Goal: Information Seeking & Learning: Check status

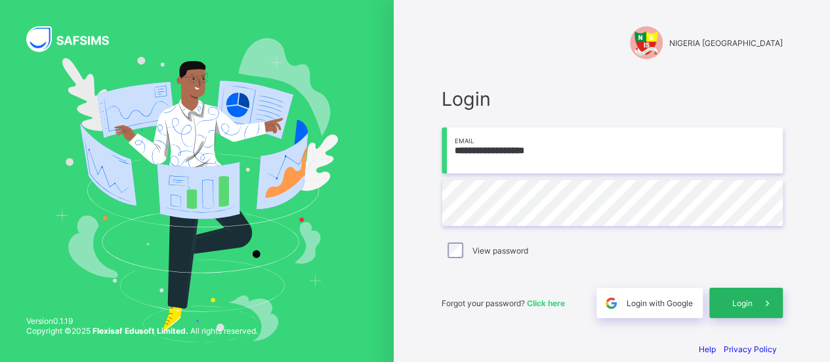
click at [746, 299] on span "Login" at bounding box center [743, 303] width 20 height 10
click at [748, 304] on span "Login" at bounding box center [743, 303] width 20 height 10
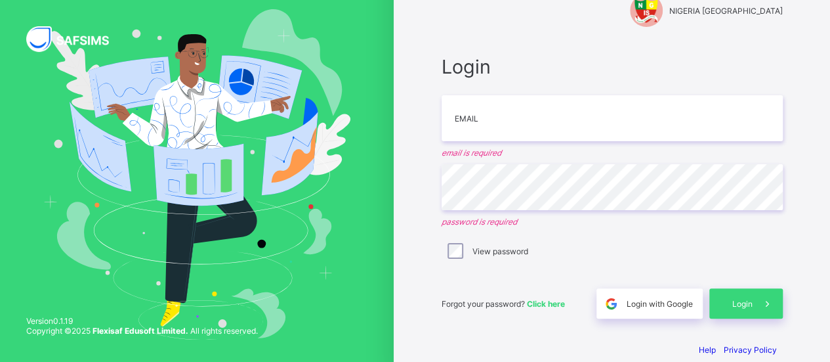
scroll to position [49, 0]
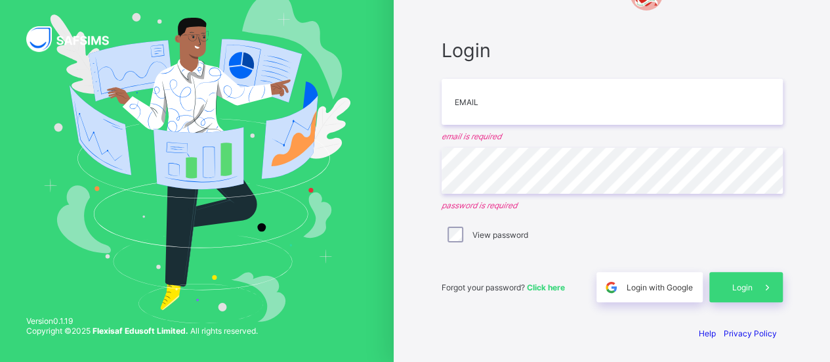
click at [547, 284] on span "Click here" at bounding box center [546, 287] width 38 height 10
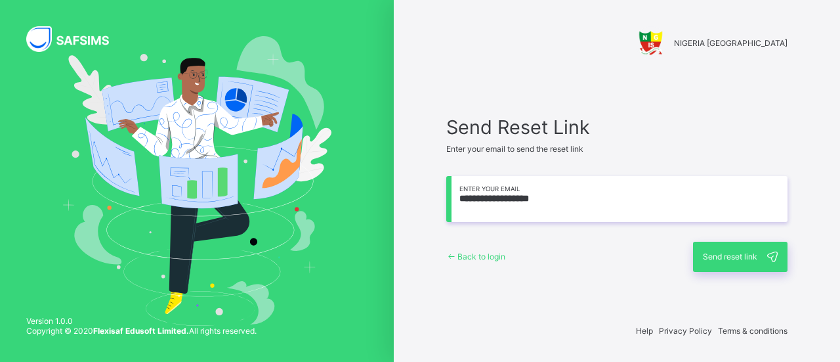
click at [723, 253] on span "Send reset link" at bounding box center [730, 256] width 54 height 10
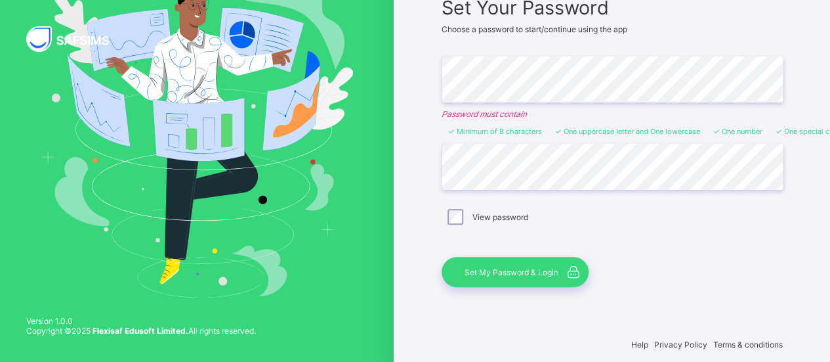
scroll to position [128, 0]
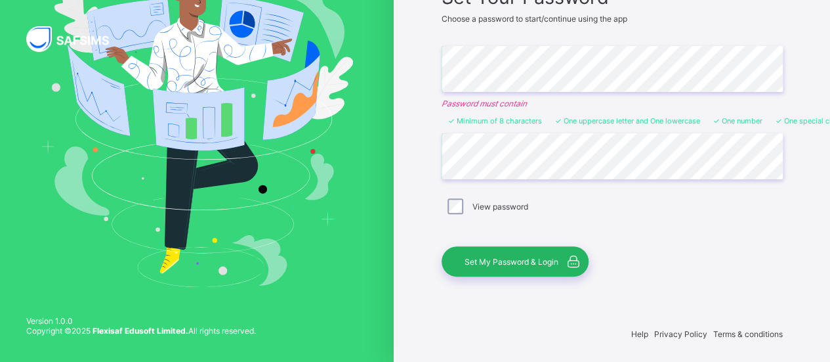
click at [522, 259] on span "Set My Password & Login" at bounding box center [512, 262] width 94 height 10
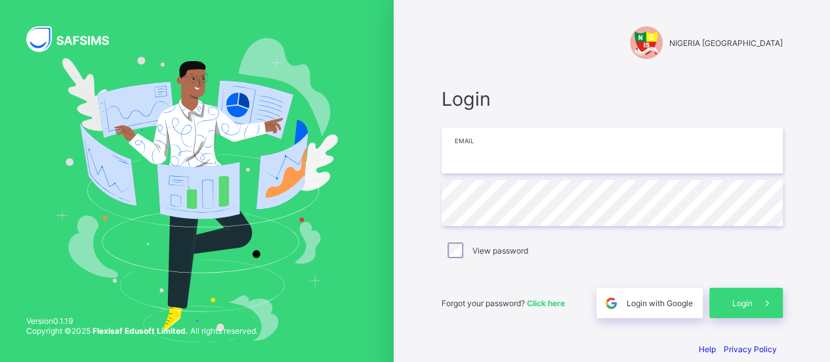
click at [500, 149] on input "email" at bounding box center [612, 150] width 341 height 46
type input "**********"
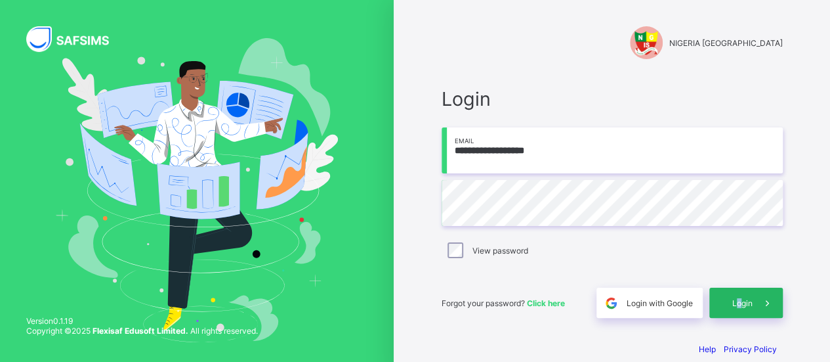
click at [744, 298] on span "Login" at bounding box center [743, 303] width 20 height 10
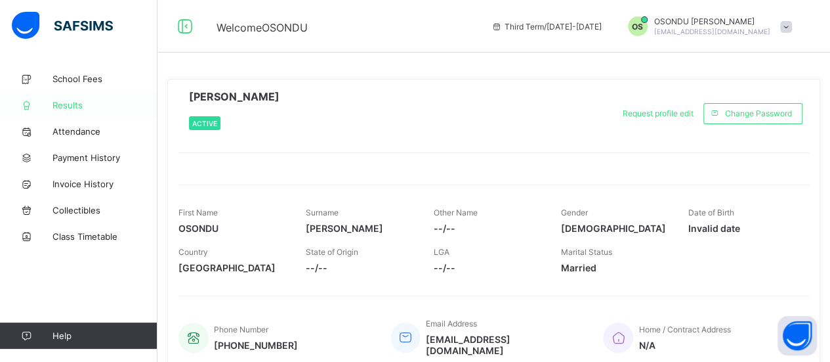
click at [60, 103] on span "Results" at bounding box center [105, 105] width 105 height 11
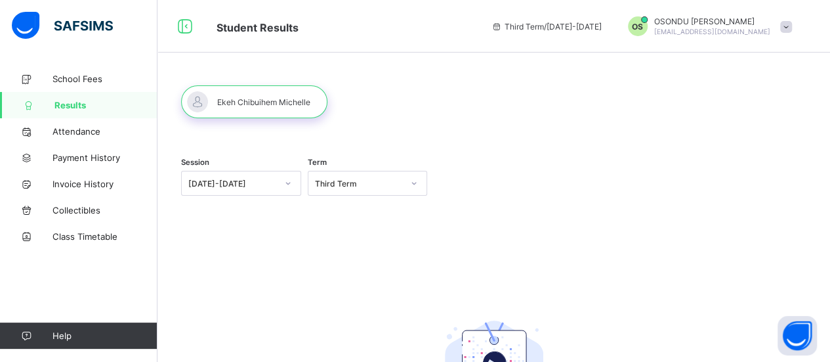
click at [213, 183] on div "[DATE]-[DATE]" at bounding box center [232, 184] width 89 height 10
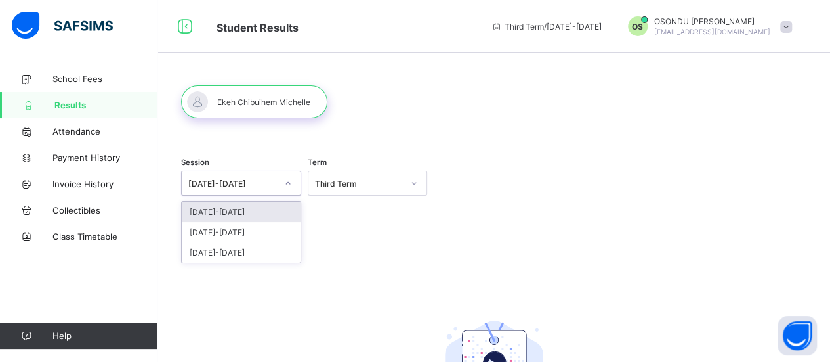
click at [224, 213] on div "[DATE]-[DATE]" at bounding box center [241, 212] width 119 height 20
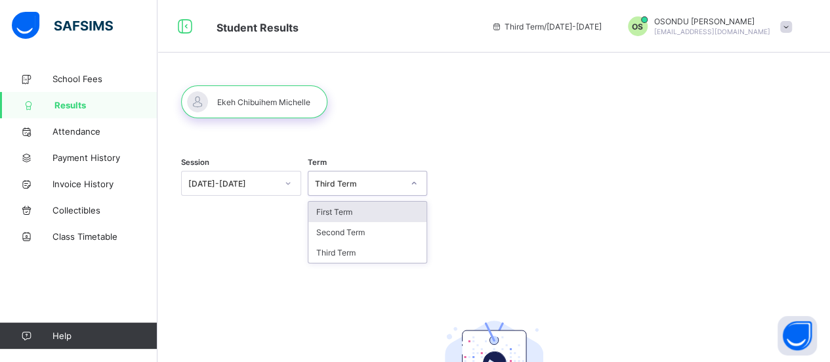
click at [416, 182] on icon at bounding box center [414, 183] width 8 height 13
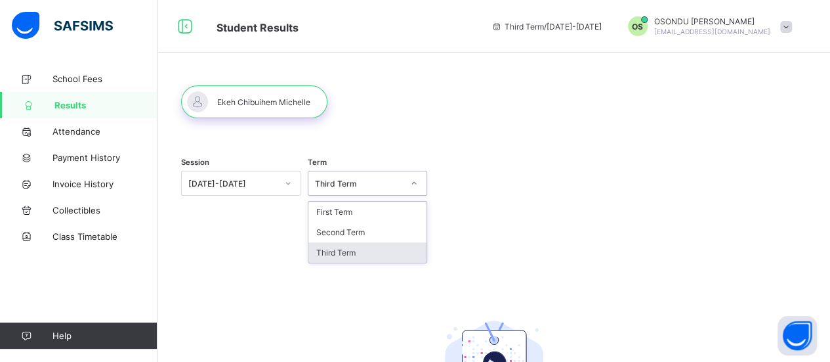
click at [382, 249] on div "Third Term" at bounding box center [368, 252] width 119 height 20
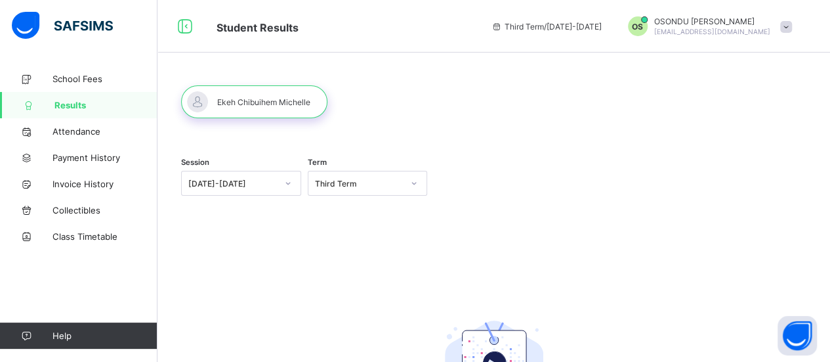
click at [592, 28] on span "Third Term / 2024-2025" at bounding box center [547, 27] width 110 height 10
click at [418, 184] on icon at bounding box center [414, 183] width 8 height 13
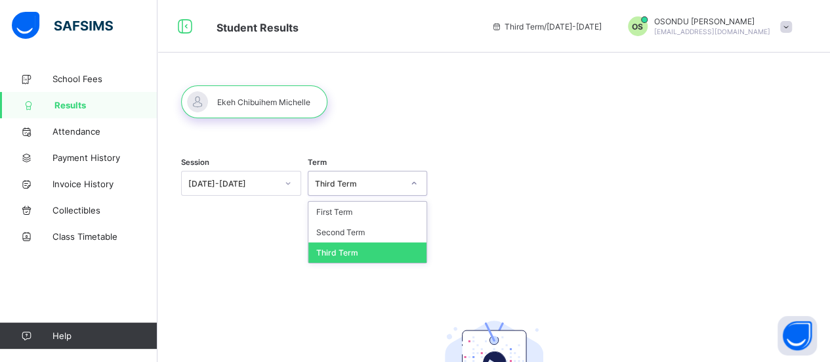
click at [370, 247] on div "Third Term" at bounding box center [368, 252] width 119 height 20
click at [415, 182] on icon at bounding box center [414, 183] width 8 height 13
click at [367, 229] on div "Second Term" at bounding box center [368, 232] width 119 height 20
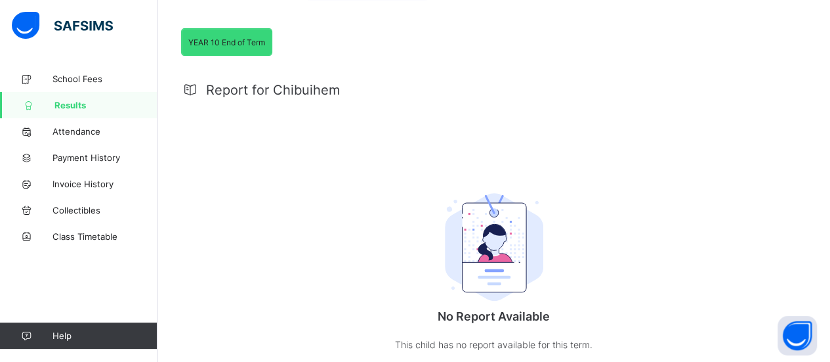
scroll to position [66, 0]
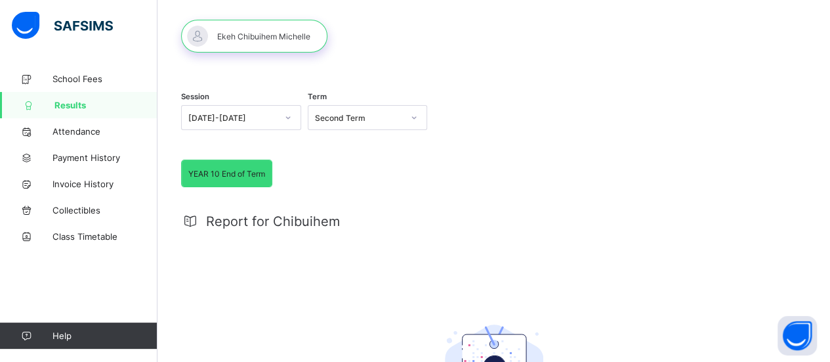
click at [210, 169] on span "YEAR 10 End of Term" at bounding box center [226, 174] width 77 height 10
click at [211, 169] on span "YEAR 10 End of Term" at bounding box center [226, 174] width 77 height 10
click at [194, 174] on span "YEAR 10 End of Term" at bounding box center [226, 174] width 77 height 10
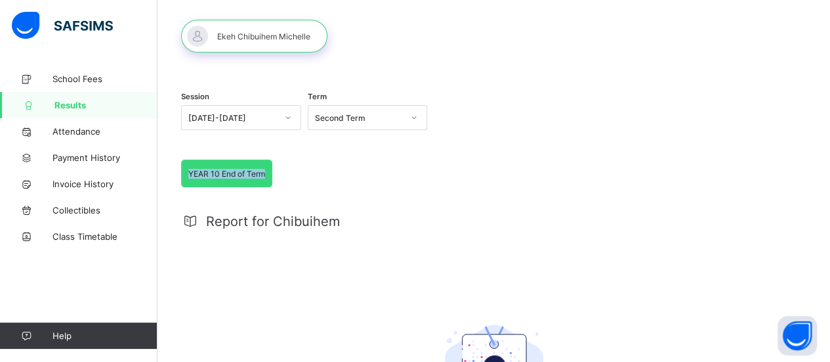
click at [194, 173] on span "YEAR 10 End of Term" at bounding box center [226, 174] width 77 height 10
click at [190, 223] on icon at bounding box center [190, 221] width 18 height 16
click at [191, 223] on icon at bounding box center [190, 221] width 18 height 16
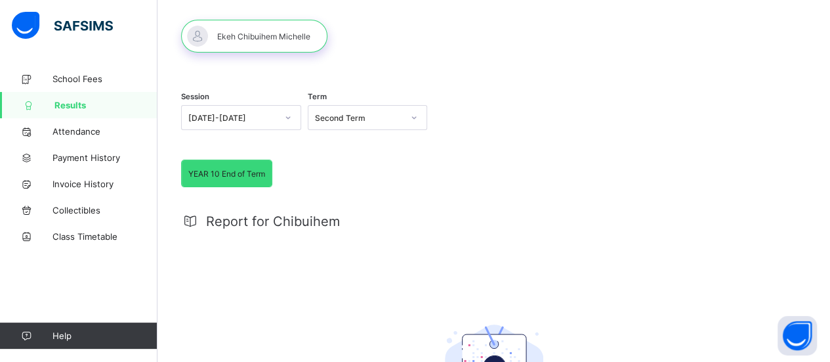
click at [247, 222] on span "Report for Chibuihem" at bounding box center [273, 221] width 134 height 16
click at [437, 215] on div "Report for Chibuihem" at bounding box center [494, 221] width 626 height 16
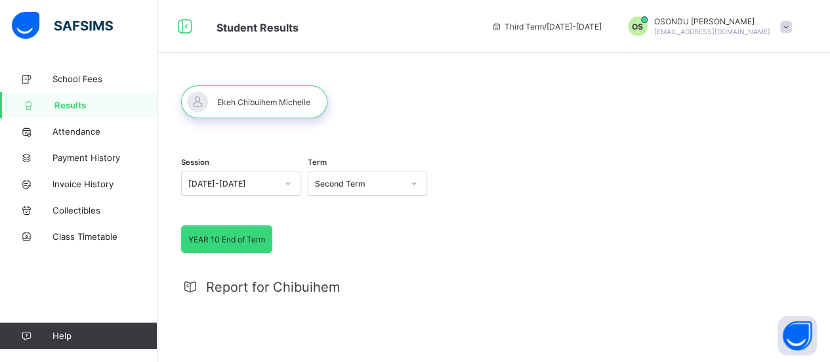
click at [228, 100] on div at bounding box center [254, 101] width 146 height 33
click at [229, 100] on div at bounding box center [254, 101] width 146 height 33
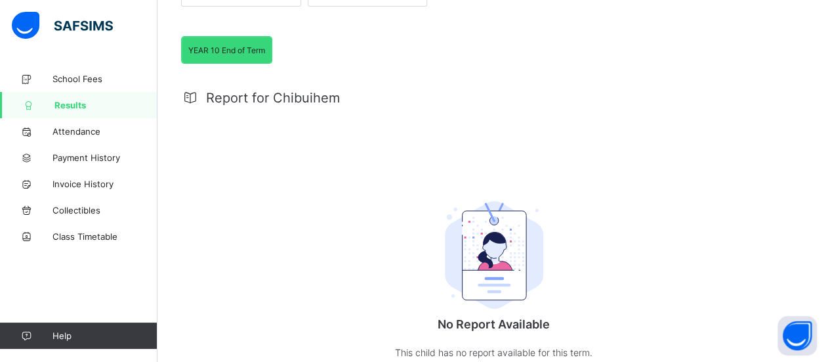
scroll to position [262, 0]
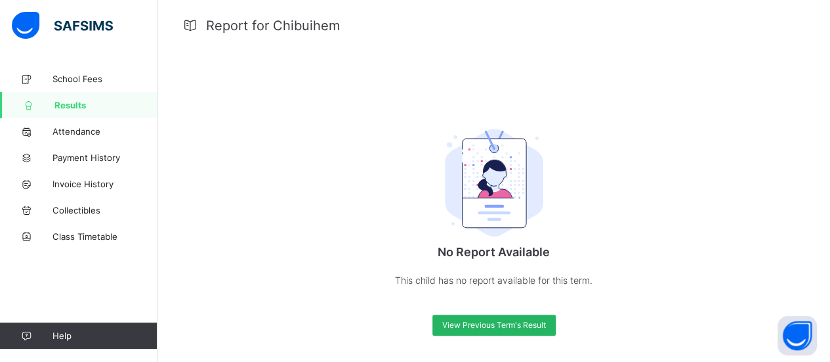
click at [484, 322] on span "View Previous Term's Result" at bounding box center [494, 325] width 104 height 10
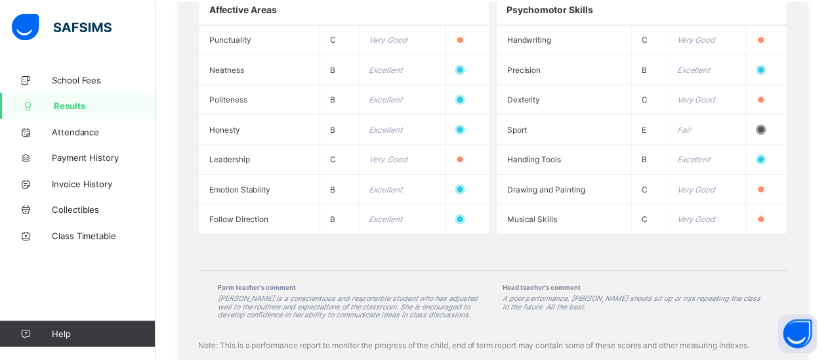
scroll to position [1178, 0]
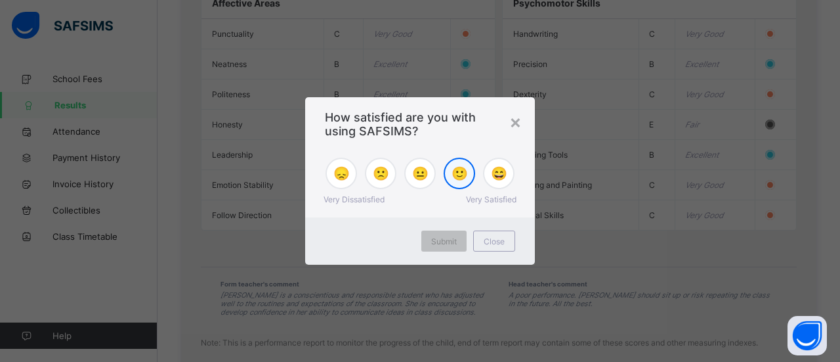
click at [460, 181] on span "🙂" at bounding box center [460, 173] width 16 height 16
click at [440, 241] on span "Submit" at bounding box center [444, 241] width 26 height 10
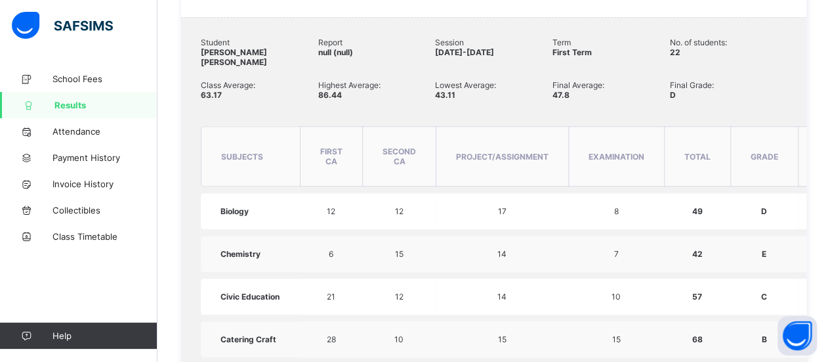
scroll to position [131, 0]
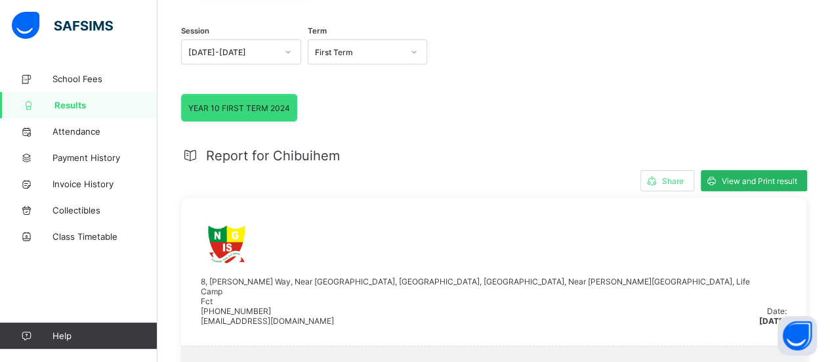
click at [751, 179] on span "View and Print result" at bounding box center [759, 181] width 75 height 10
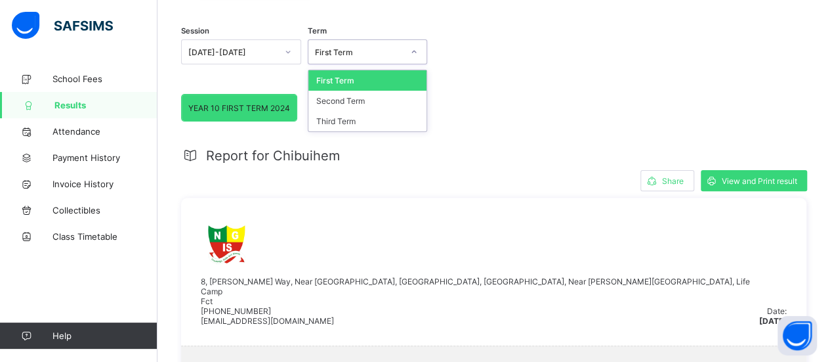
click at [417, 53] on icon at bounding box center [414, 51] width 8 height 13
click at [373, 100] on div "Second Term" at bounding box center [368, 101] width 119 height 20
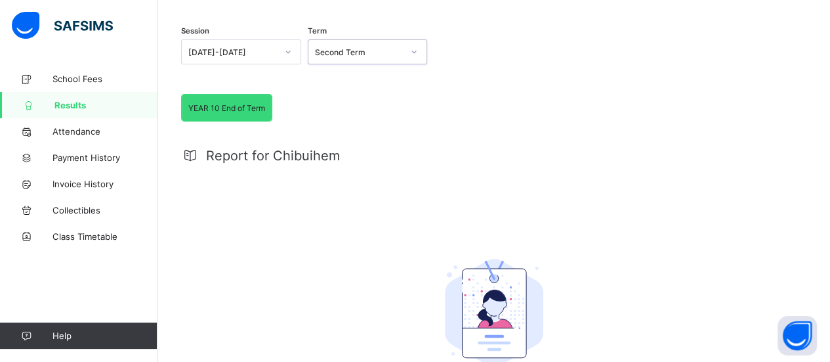
click at [213, 103] on span "YEAR 10 End of Term" at bounding box center [226, 108] width 77 height 10
click at [221, 106] on span "YEAR 10 End of Term" at bounding box center [226, 108] width 77 height 10
click at [332, 110] on div "YEAR 10 End of Term YEAR 10 End of Term Report for Chibuihem No Report Availabl…" at bounding box center [494, 283] width 626 height 378
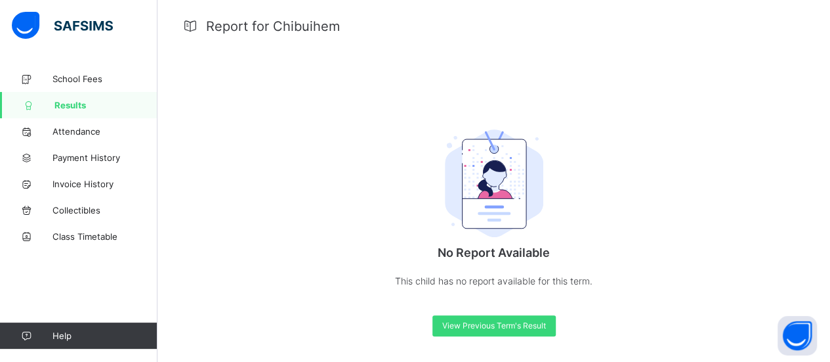
scroll to position [262, 0]
click at [506, 326] on span "View Previous Term's Result" at bounding box center [494, 325] width 104 height 10
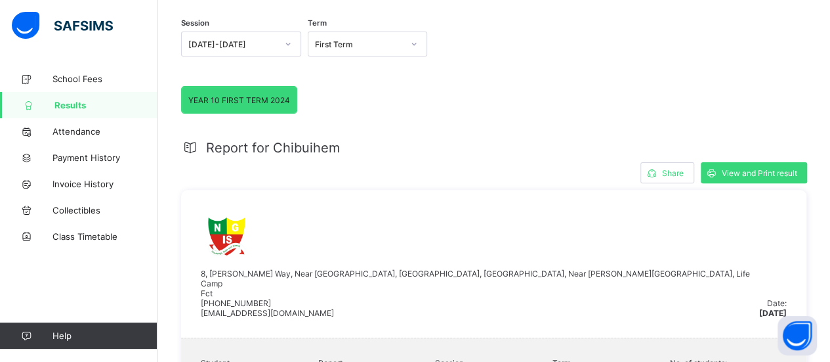
scroll to position [0, 0]
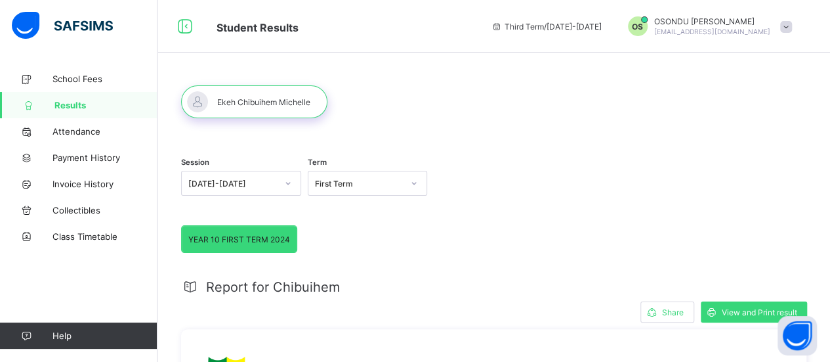
click at [287, 183] on icon at bounding box center [288, 183] width 8 height 13
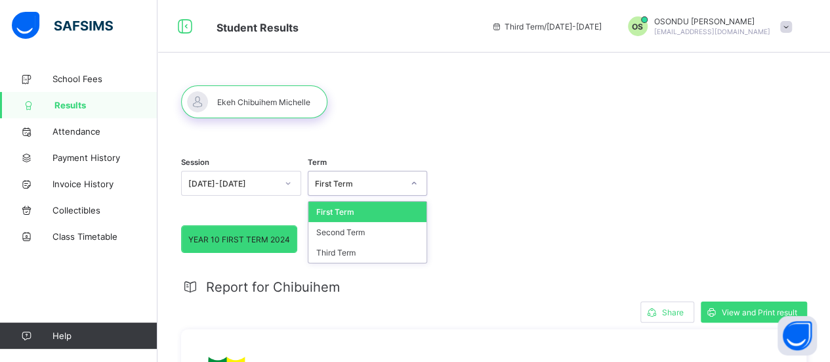
click at [416, 183] on icon at bounding box center [414, 183] width 8 height 13
click at [352, 250] on div "Third Term" at bounding box center [368, 252] width 119 height 20
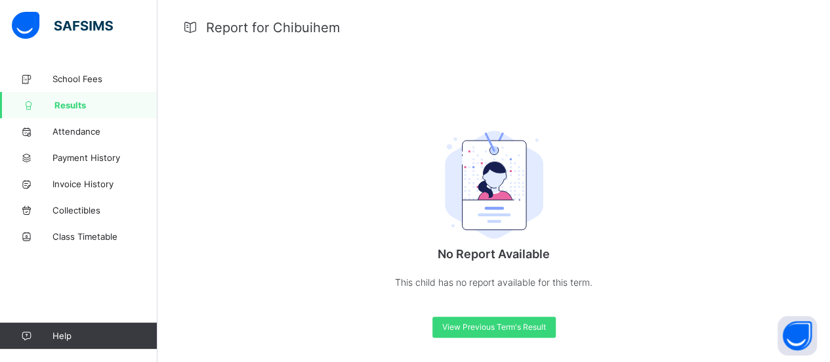
scroll to position [262, 0]
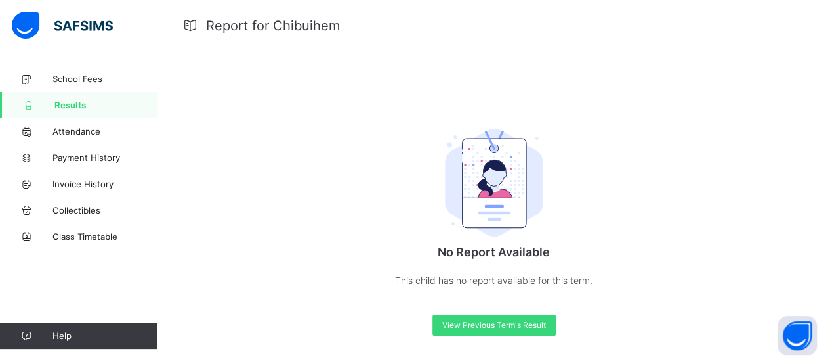
click at [487, 250] on p "No Report Available" at bounding box center [494, 252] width 263 height 14
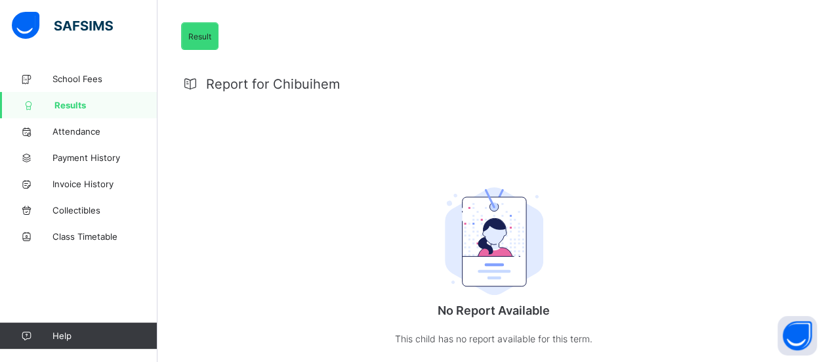
scroll to position [131, 0]
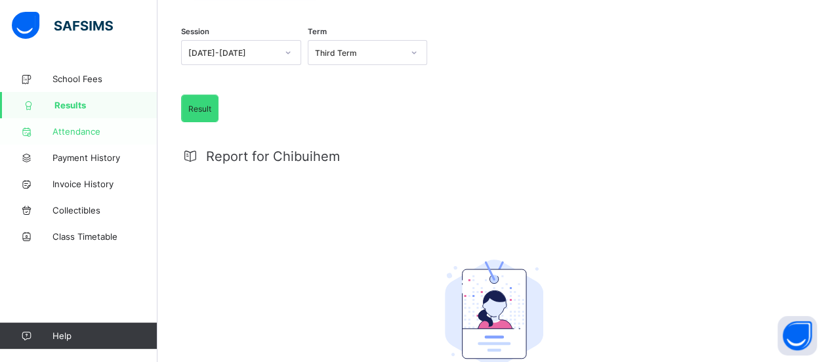
click at [72, 132] on span "Attendance" at bounding box center [105, 131] width 105 height 11
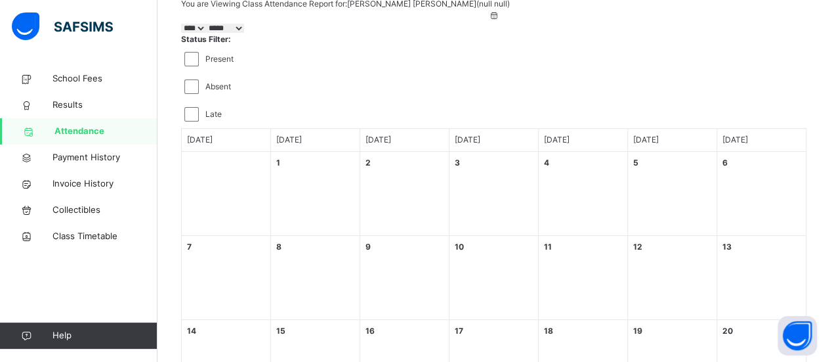
scroll to position [197, 0]
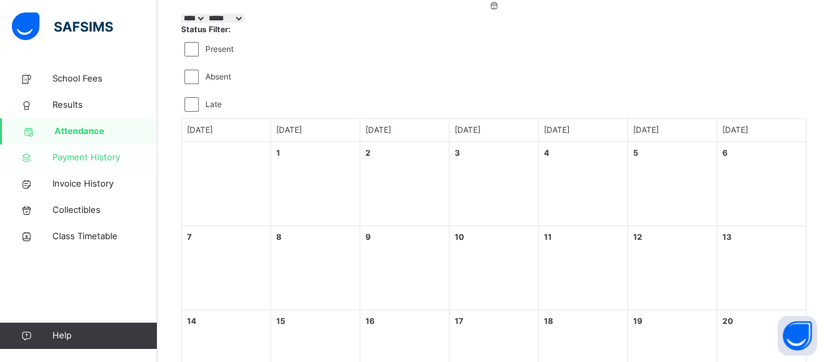
click at [77, 154] on span "Payment History" at bounding box center [105, 157] width 105 height 13
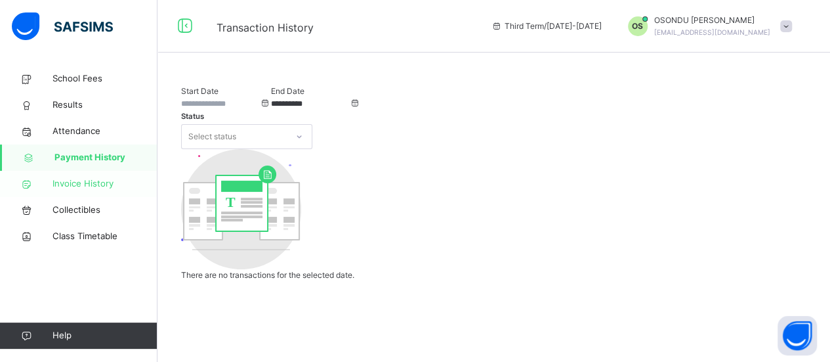
click at [74, 182] on span "Invoice History" at bounding box center [105, 183] width 105 height 13
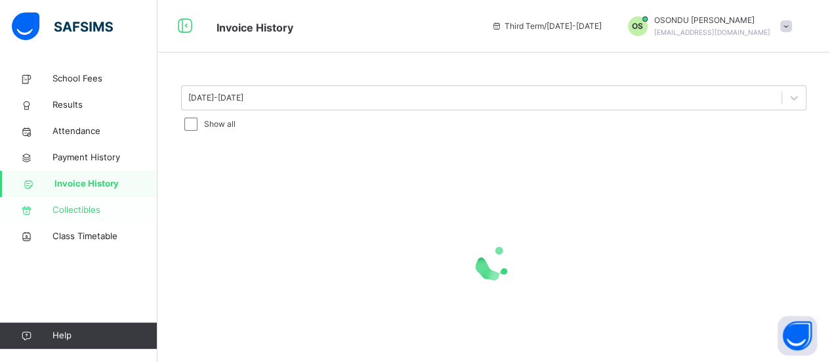
click at [77, 209] on span "Collectibles" at bounding box center [105, 209] width 105 height 13
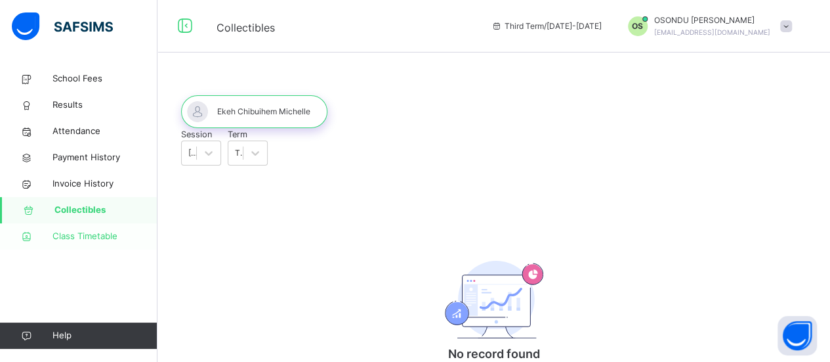
click at [80, 236] on span "Class Timetable" at bounding box center [105, 236] width 105 height 13
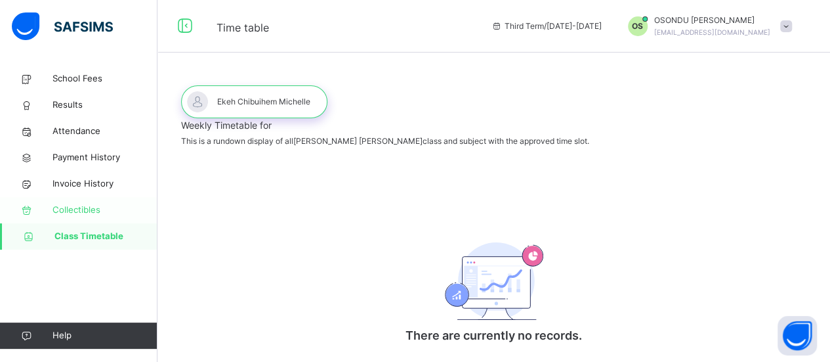
click at [76, 203] on link "Collectibles" at bounding box center [79, 210] width 158 height 26
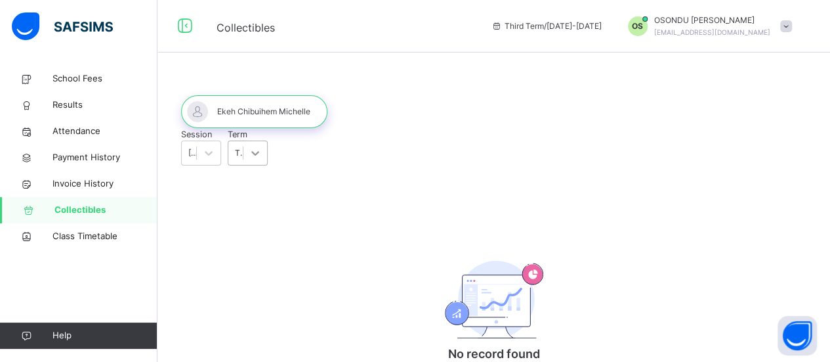
click at [262, 160] on icon at bounding box center [255, 152] width 13 height 13
click at [268, 207] on div "Third Term" at bounding box center [248, 190] width 40 height 34
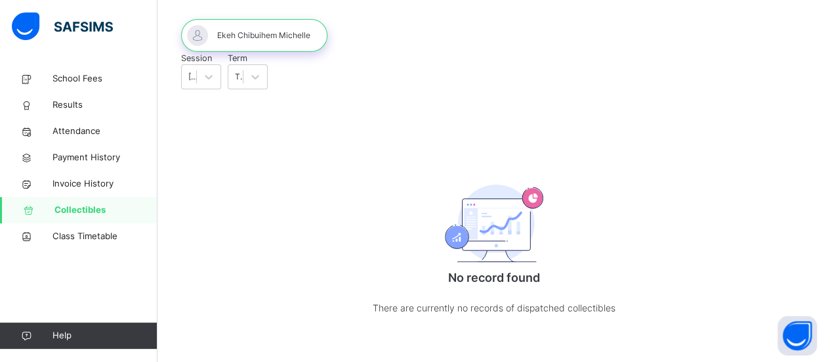
click at [478, 268] on p "No record found" at bounding box center [494, 277] width 263 height 18
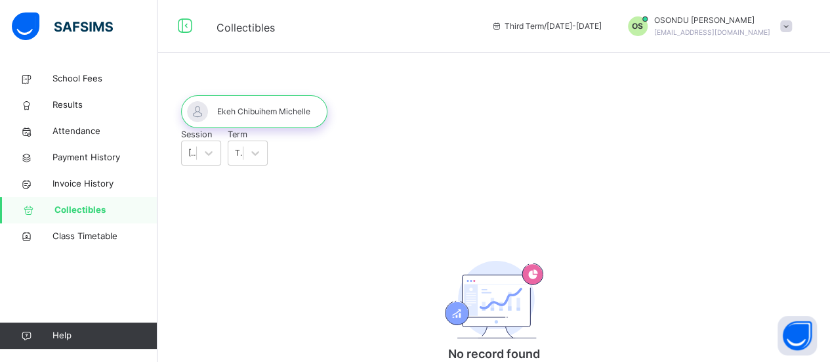
click at [792, 28] on span at bounding box center [786, 26] width 12 height 12
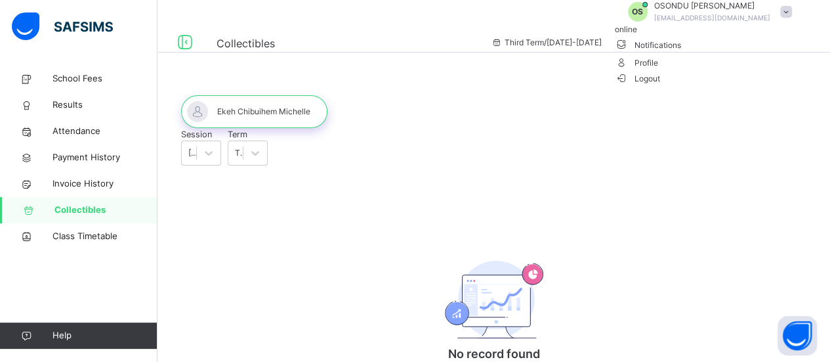
click at [660, 85] on span "Logout" at bounding box center [637, 79] width 45 height 14
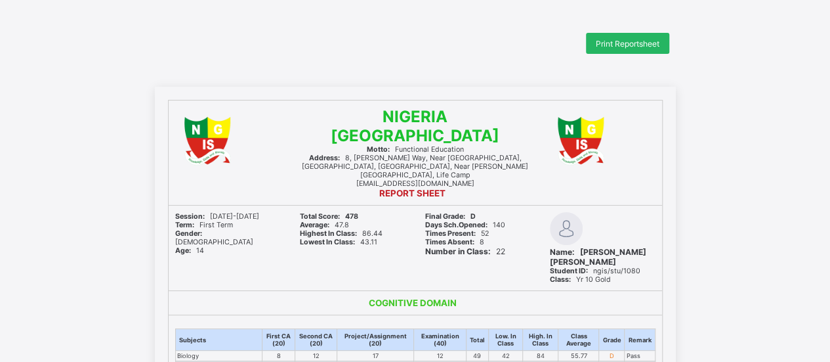
click at [624, 41] on span "Print Reportsheet" at bounding box center [628, 44] width 64 height 10
